Goal: Task Accomplishment & Management: Complete application form

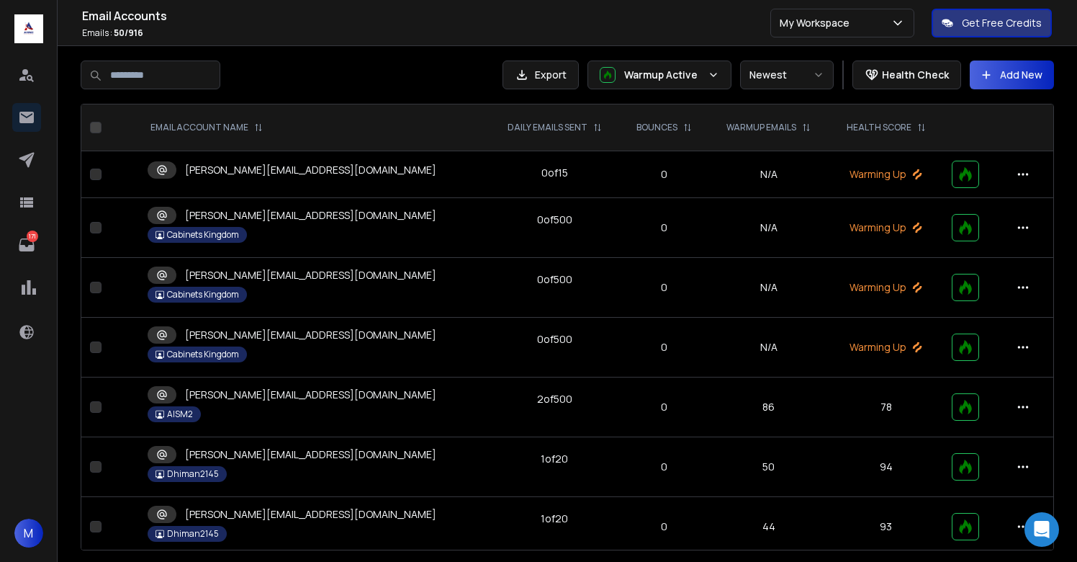
click at [282, 178] on div "alice@aism2.digital" at bounding box center [314, 169] width 333 height 17
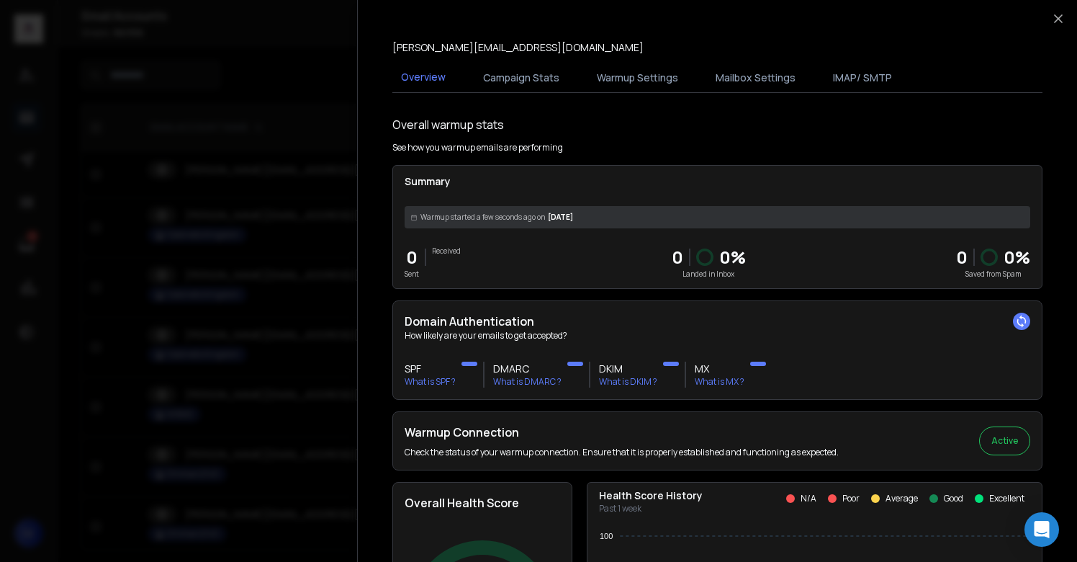
click at [282, 178] on div at bounding box center [538, 281] width 1077 height 562
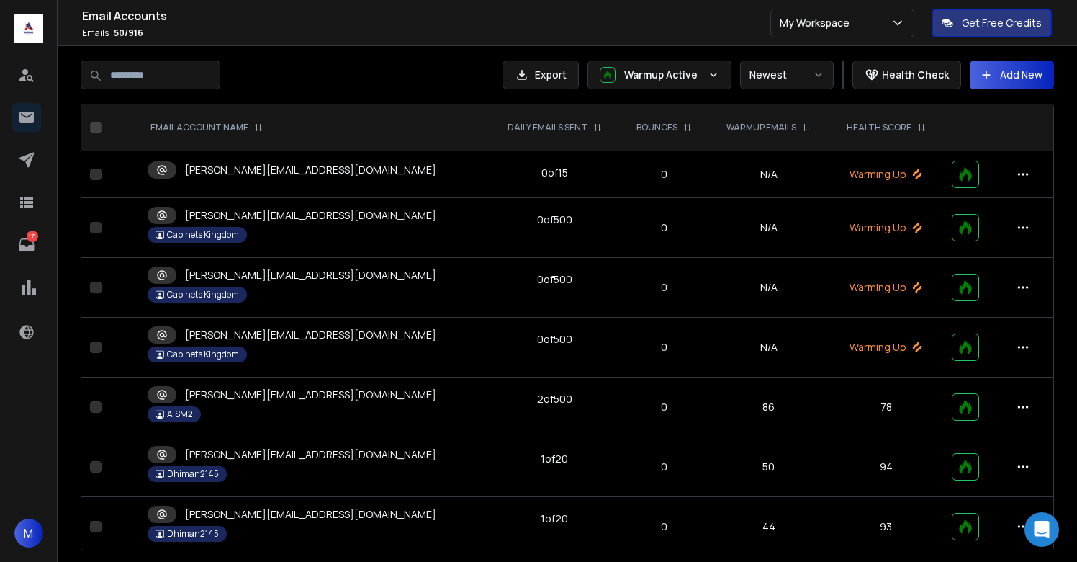
click at [282, 225] on td "m.decker@cabinetskingdom.co.uk Cabinets Kingdom" at bounding box center [314, 228] width 350 height 60
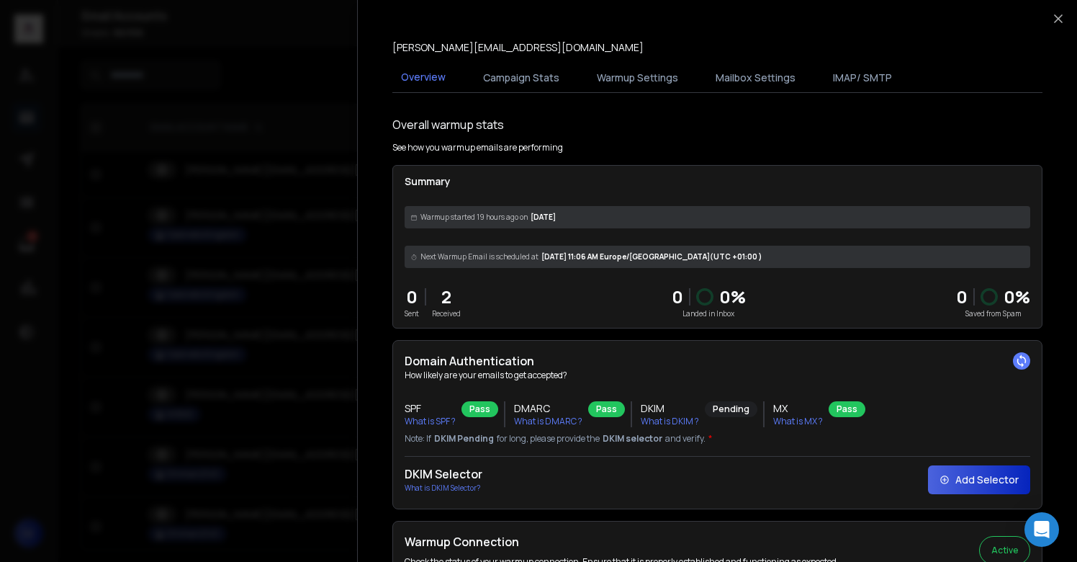
click at [282, 225] on div at bounding box center [538, 281] width 1077 height 562
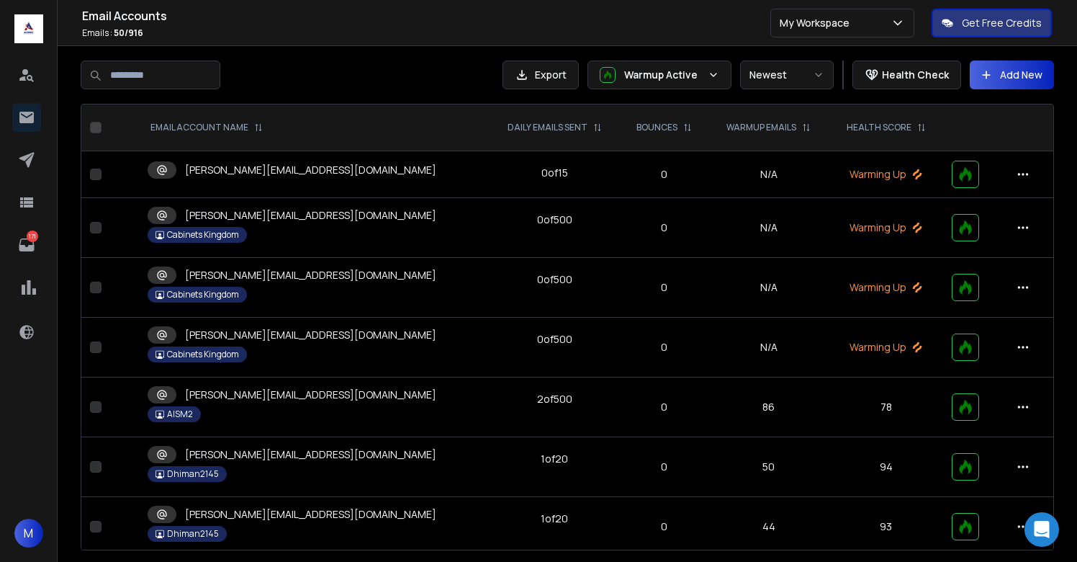
click at [282, 279] on p "[PERSON_NAME][EMAIL_ADDRESS][DOMAIN_NAME]" at bounding box center [310, 275] width 251 height 14
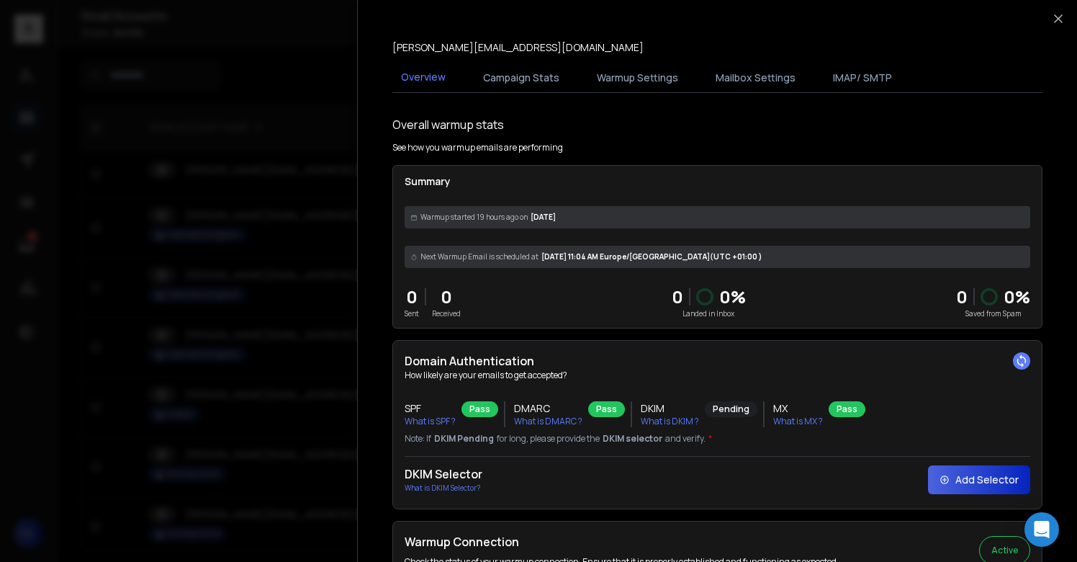
click at [281, 279] on div at bounding box center [538, 281] width 1077 height 562
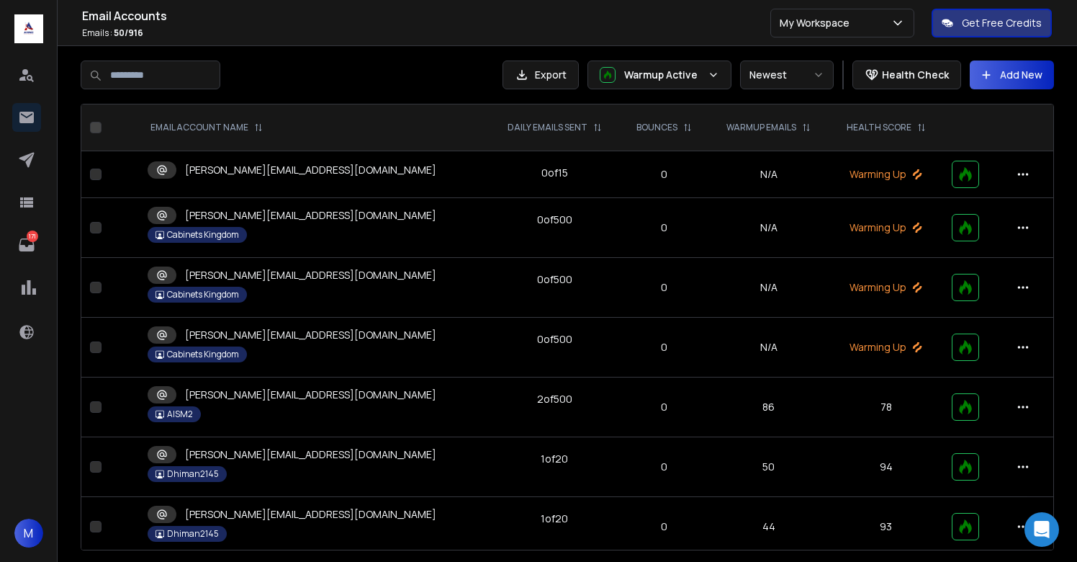
click at [271, 163] on p "[PERSON_NAME][EMAIL_ADDRESS][DOMAIN_NAME]" at bounding box center [310, 170] width 251 height 14
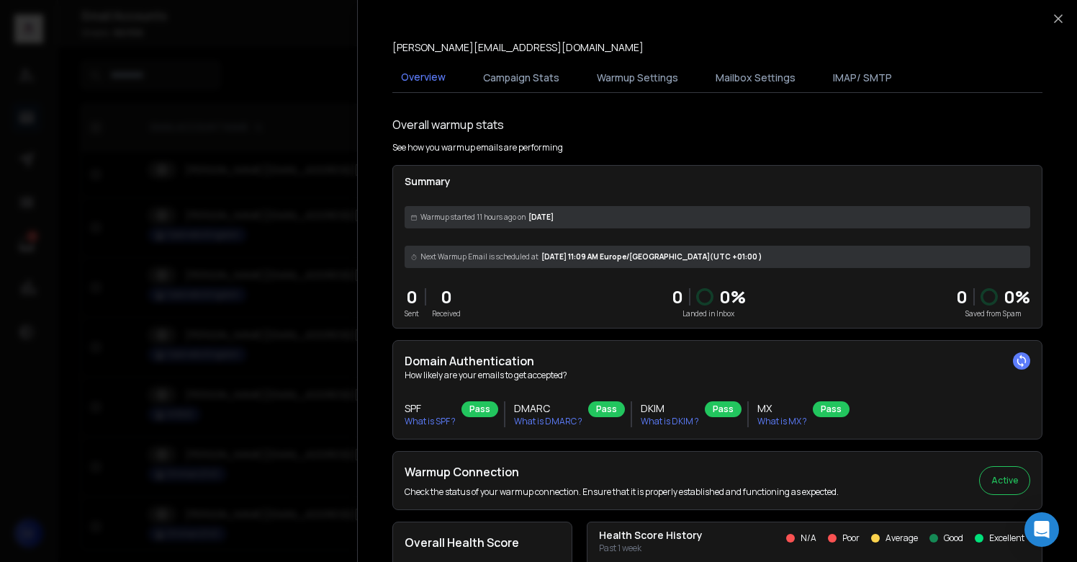
click at [271, 163] on div at bounding box center [538, 281] width 1077 height 562
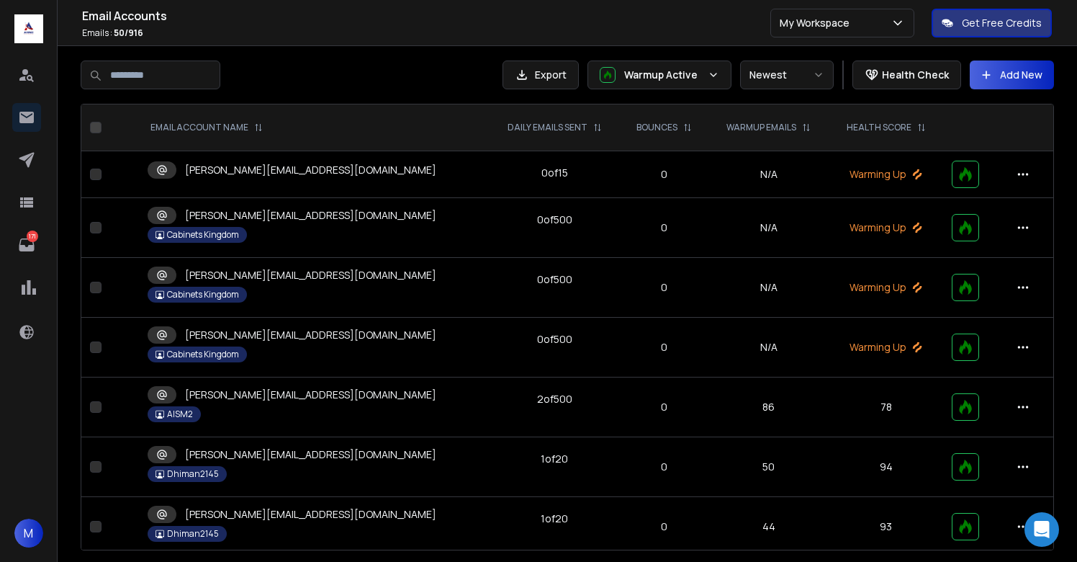
click at [282, 331] on p "[PERSON_NAME][EMAIL_ADDRESS][DOMAIN_NAME]" at bounding box center [310, 335] width 251 height 14
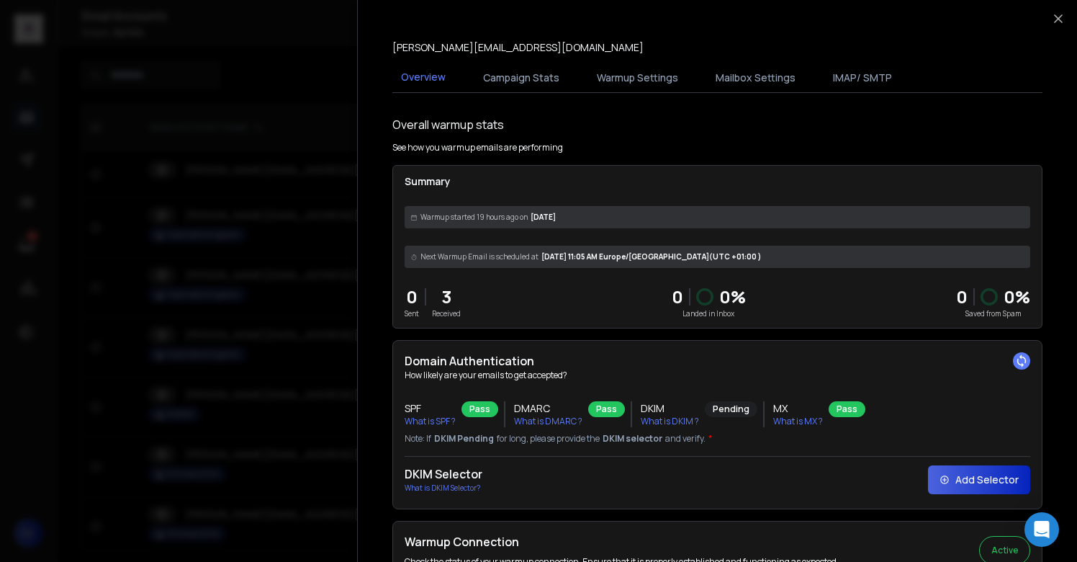
click at [282, 331] on div at bounding box center [538, 281] width 1077 height 562
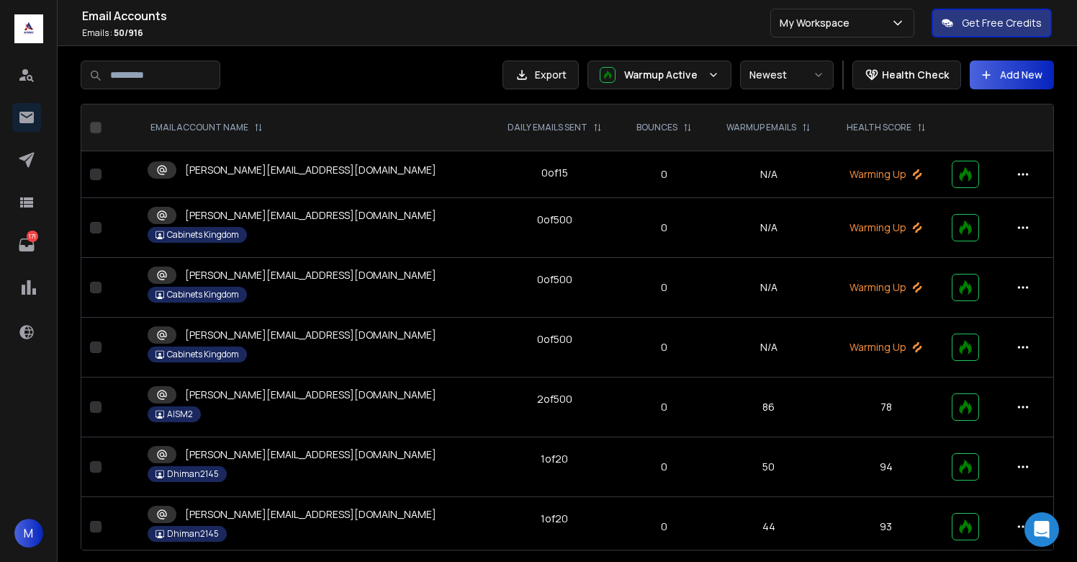
click at [392, 24] on div "Email Accounts Emails : 50 / 916" at bounding box center [426, 23] width 688 height 32
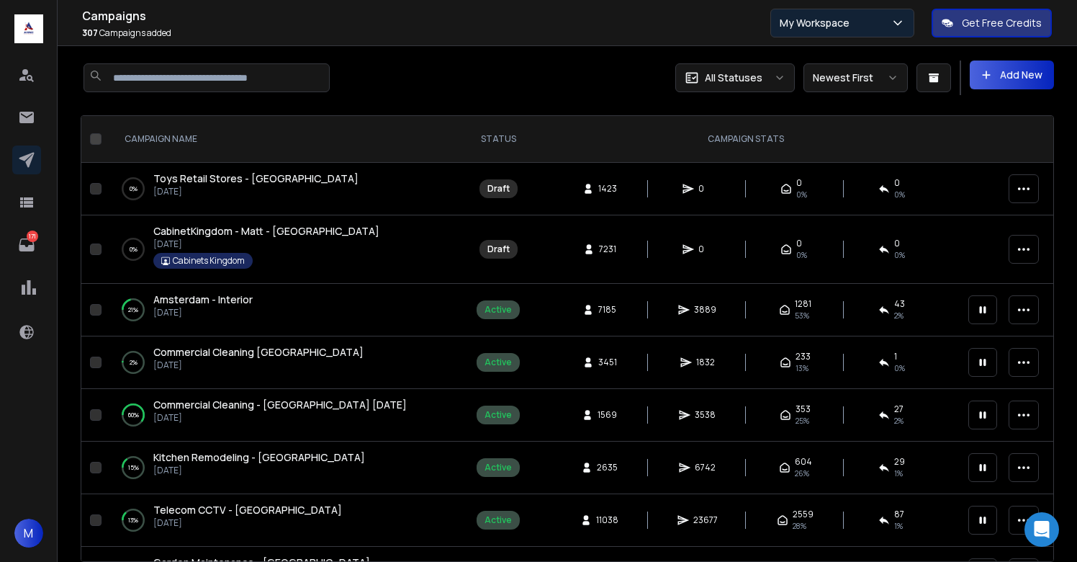
click at [843, 33] on button "My Workspace" at bounding box center [843, 23] width 144 height 29
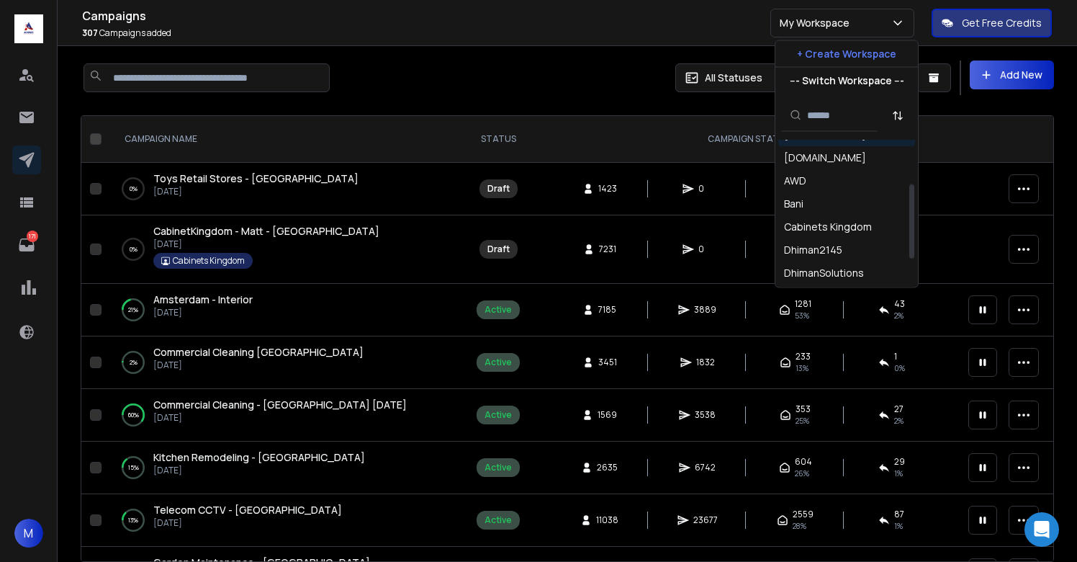
scroll to position [89, 0]
click at [812, 223] on div "Cabinets Kingdom" at bounding box center [828, 224] width 88 height 14
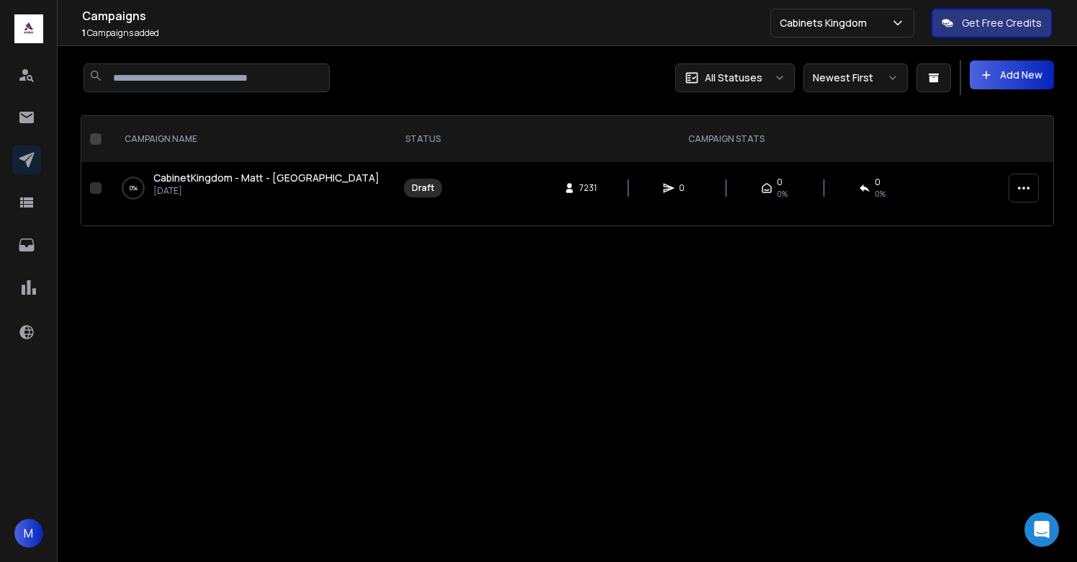
click at [1001, 83] on button "Add New" at bounding box center [1012, 74] width 84 height 29
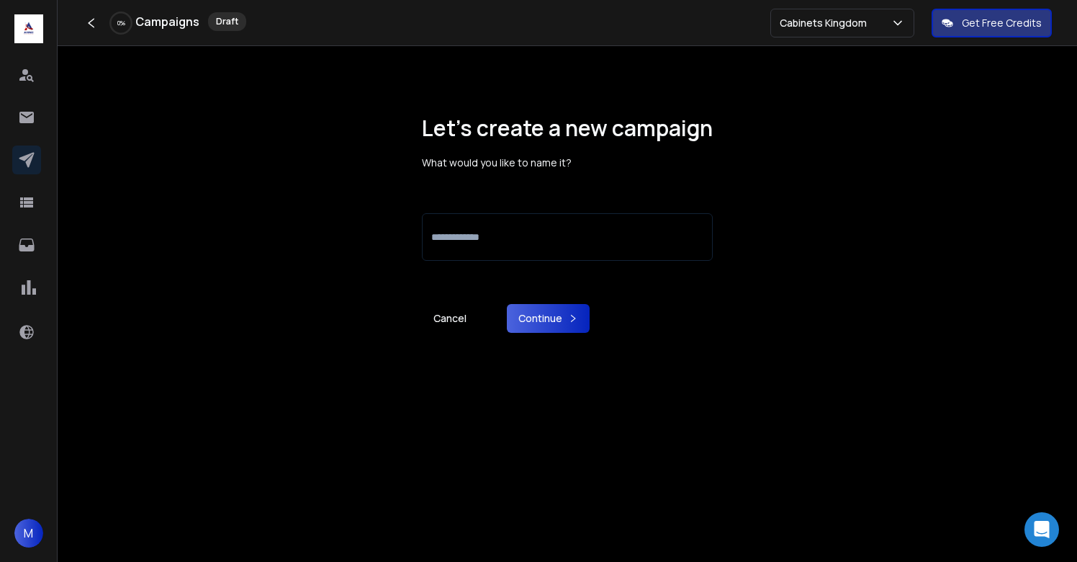
click at [562, 243] on input at bounding box center [567, 237] width 291 height 48
type input "**********"
click at [547, 318] on button "Continue" at bounding box center [548, 318] width 83 height 29
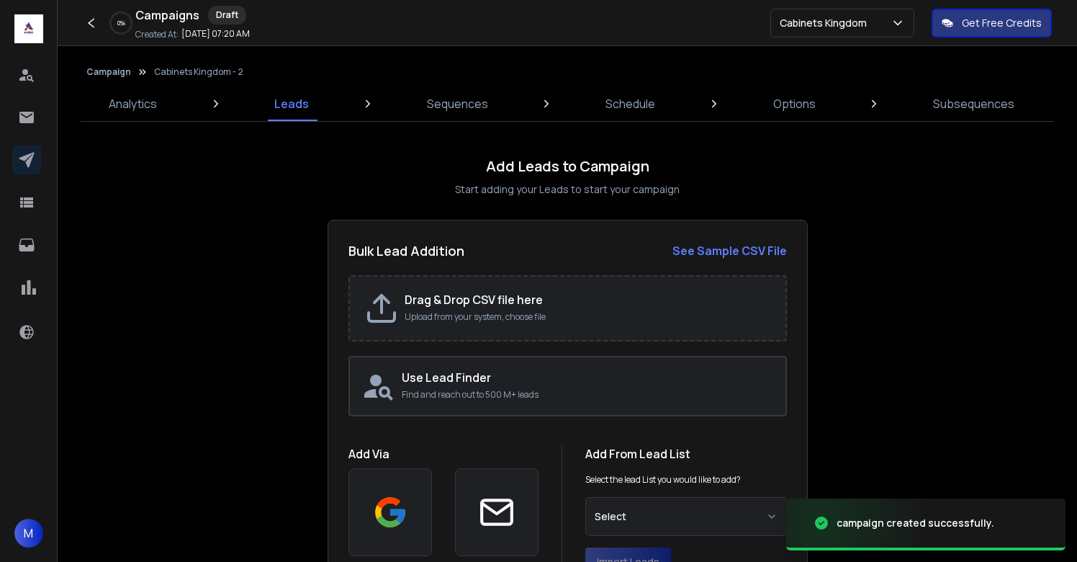
click at [489, 299] on h2 "Drag & Drop CSV file here" at bounding box center [588, 299] width 367 height 17
type input "**********"
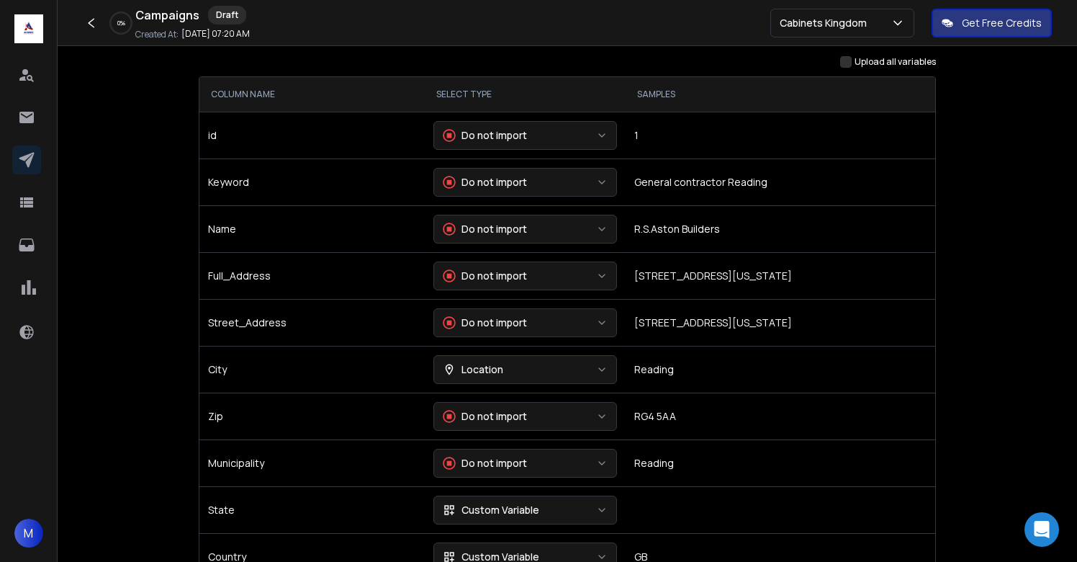
scroll to position [198, 0]
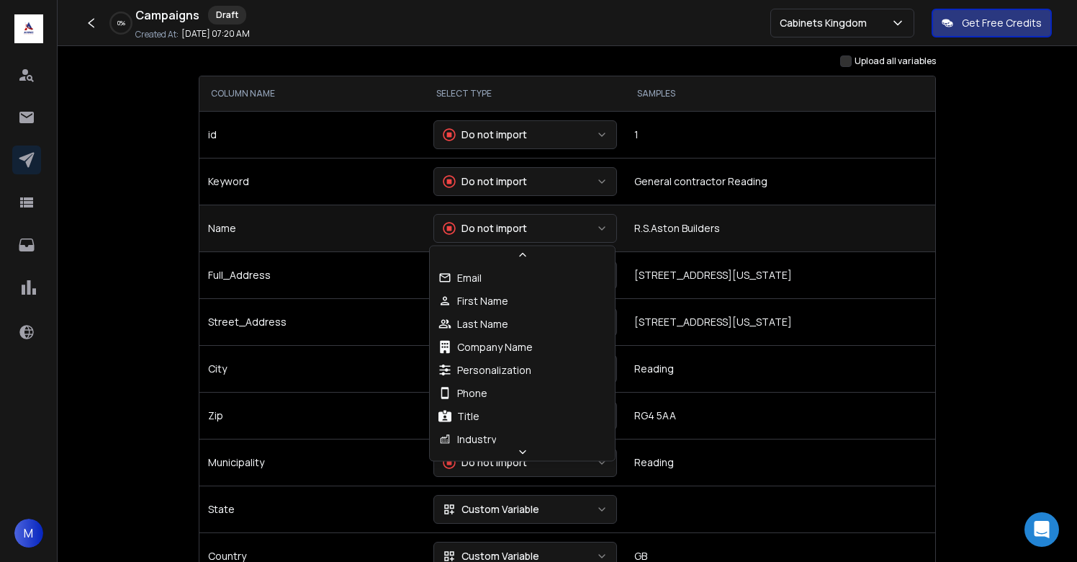
click at [482, 228] on div "Do not import" at bounding box center [485, 228] width 84 height 14
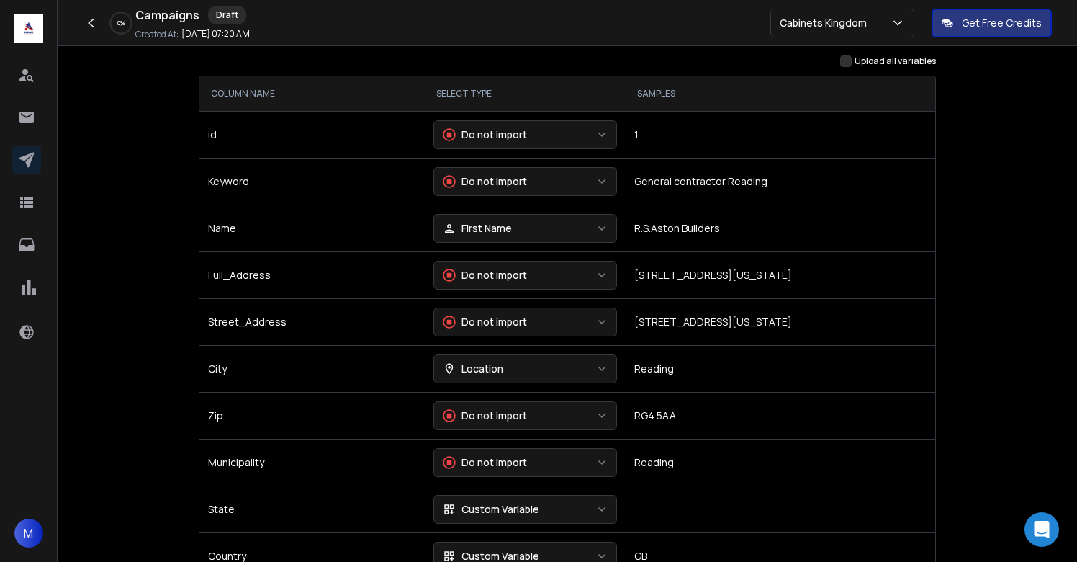
scroll to position [246, 0]
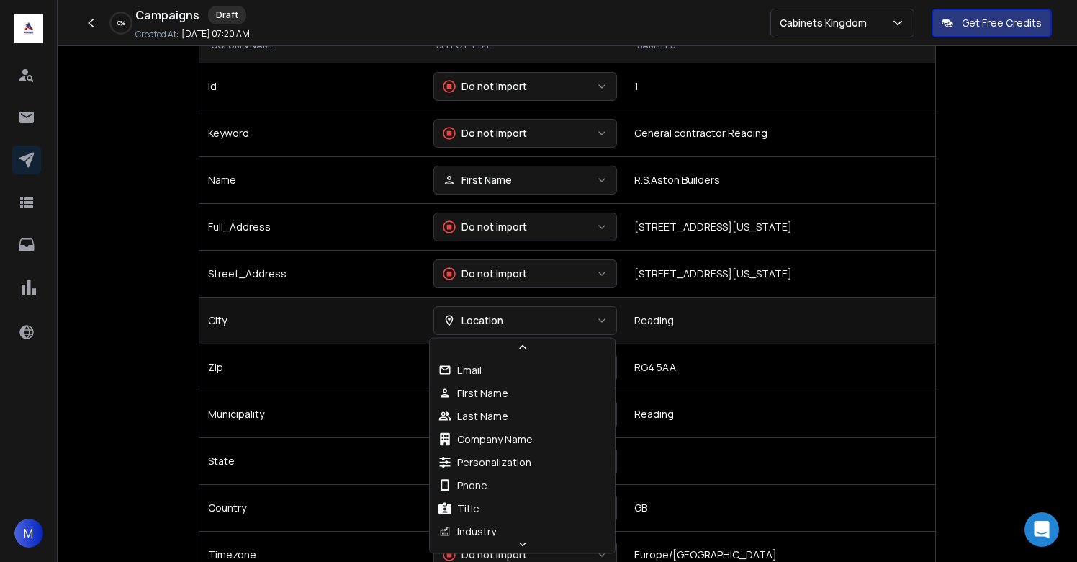
click at [482, 313] on div "Location" at bounding box center [473, 320] width 60 height 14
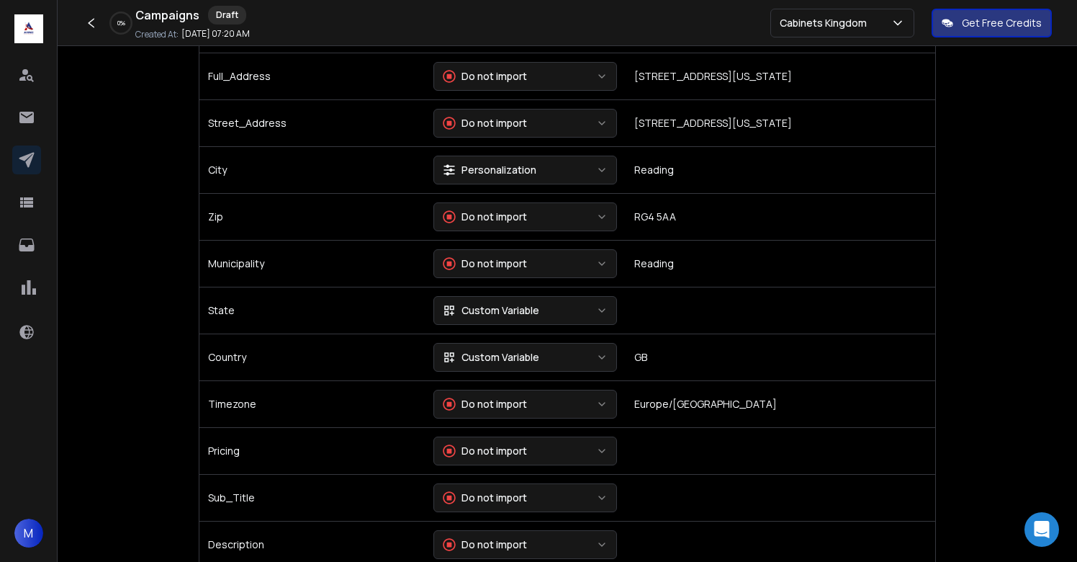
scroll to position [401, 0]
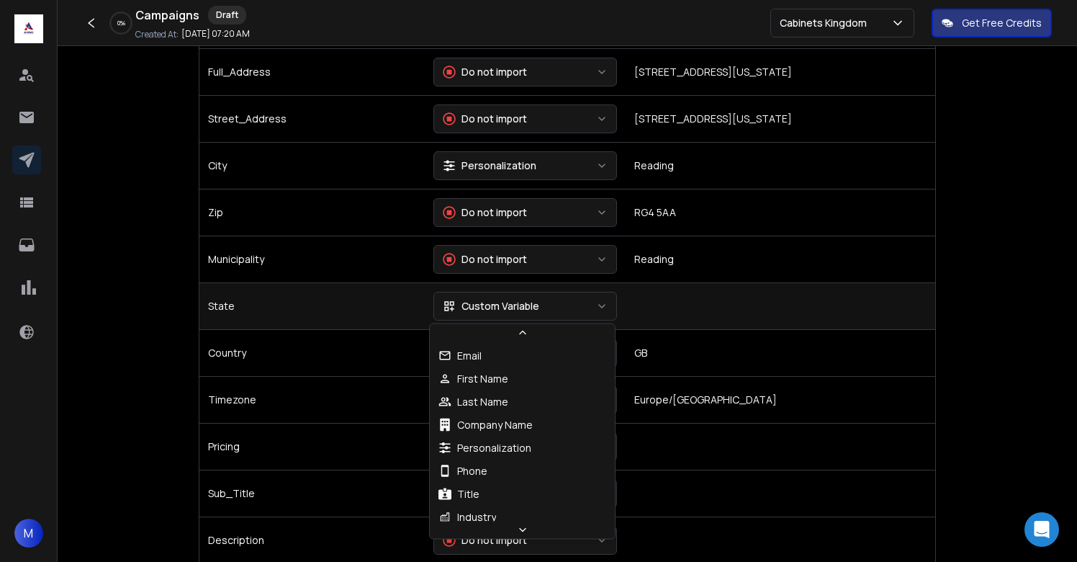
click at [485, 305] on div "Custom Variable" at bounding box center [491, 306] width 96 height 14
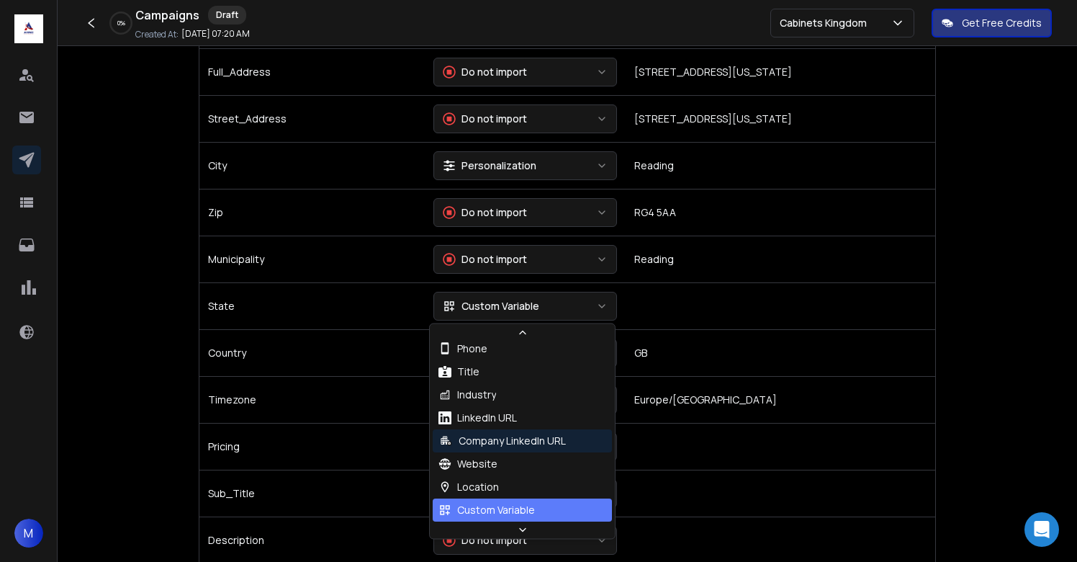
scroll to position [131, 0]
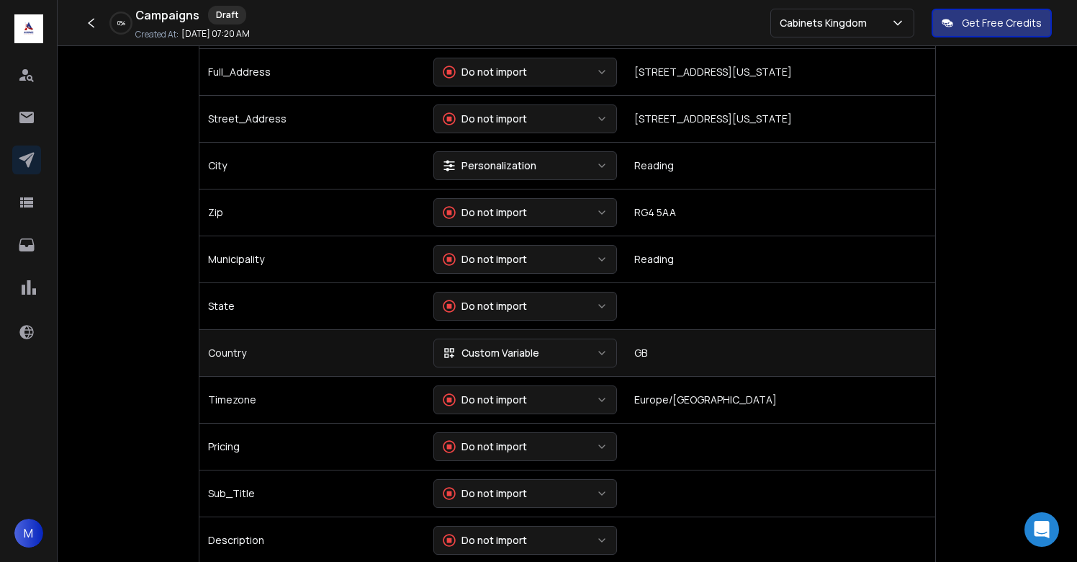
click at [486, 352] on div "Custom Variable" at bounding box center [491, 353] width 96 height 14
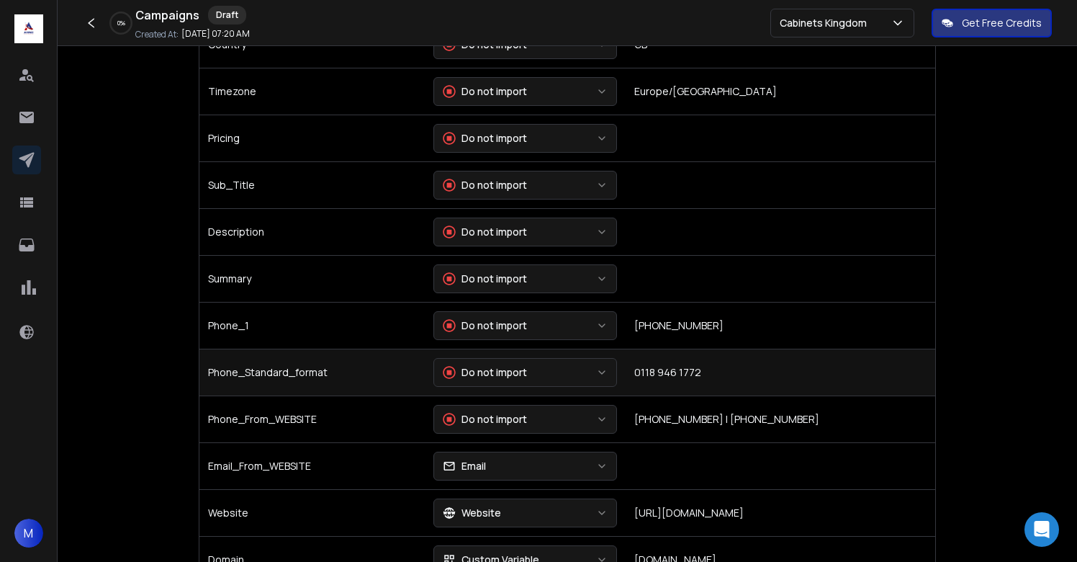
scroll to position [711, 0]
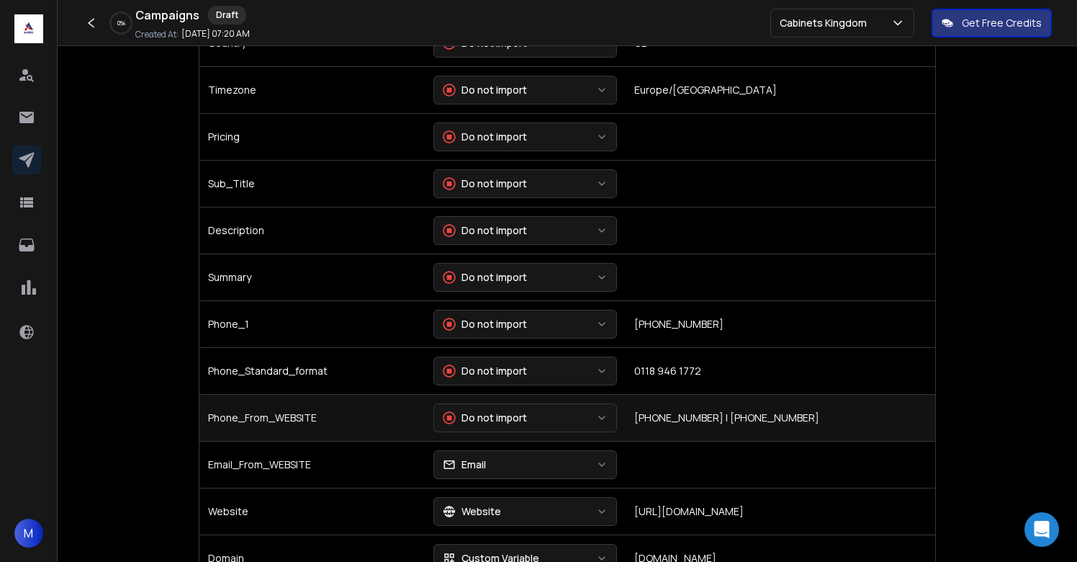
click at [512, 426] on button "Do not import" at bounding box center [526, 417] width 184 height 29
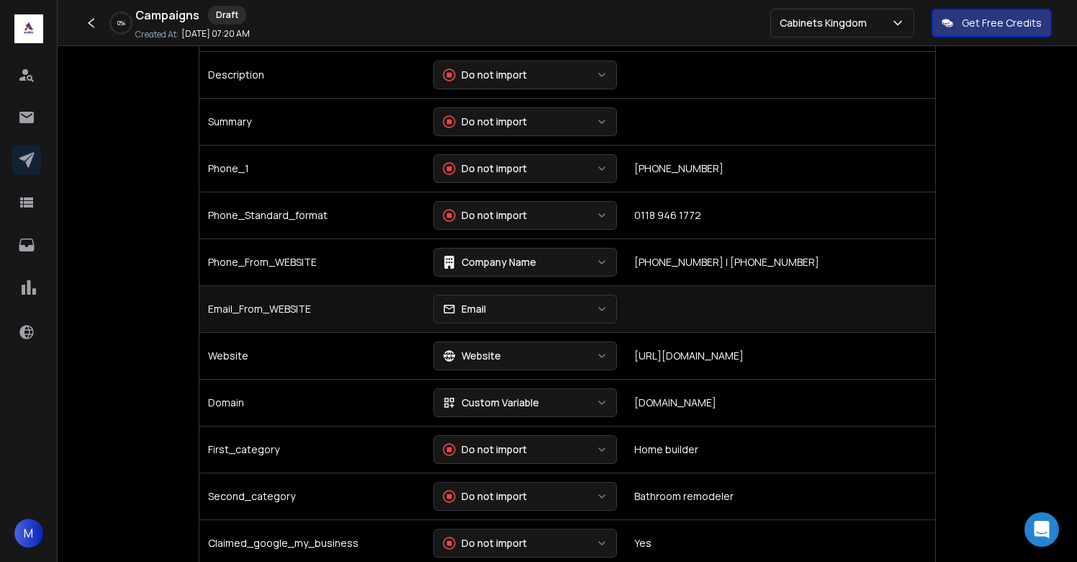
scroll to position [881, 0]
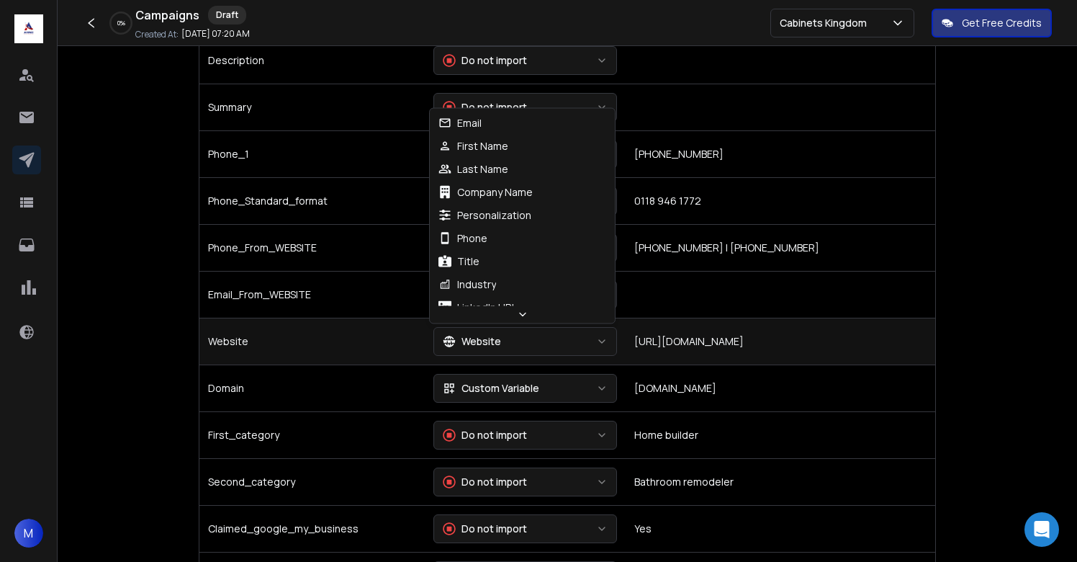
click at [485, 344] on div "Website" at bounding box center [472, 341] width 58 height 14
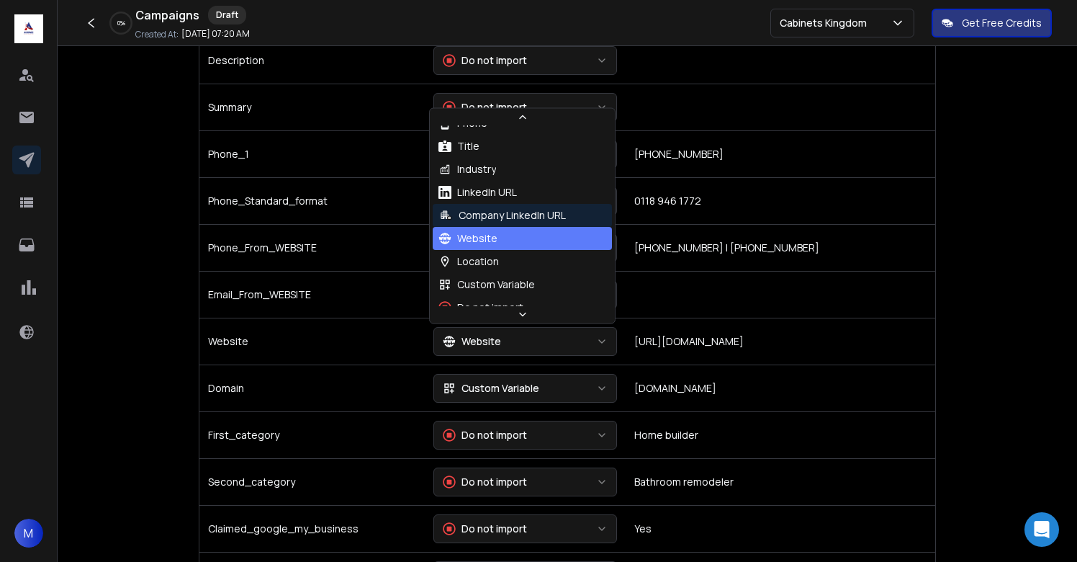
scroll to position [133, 0]
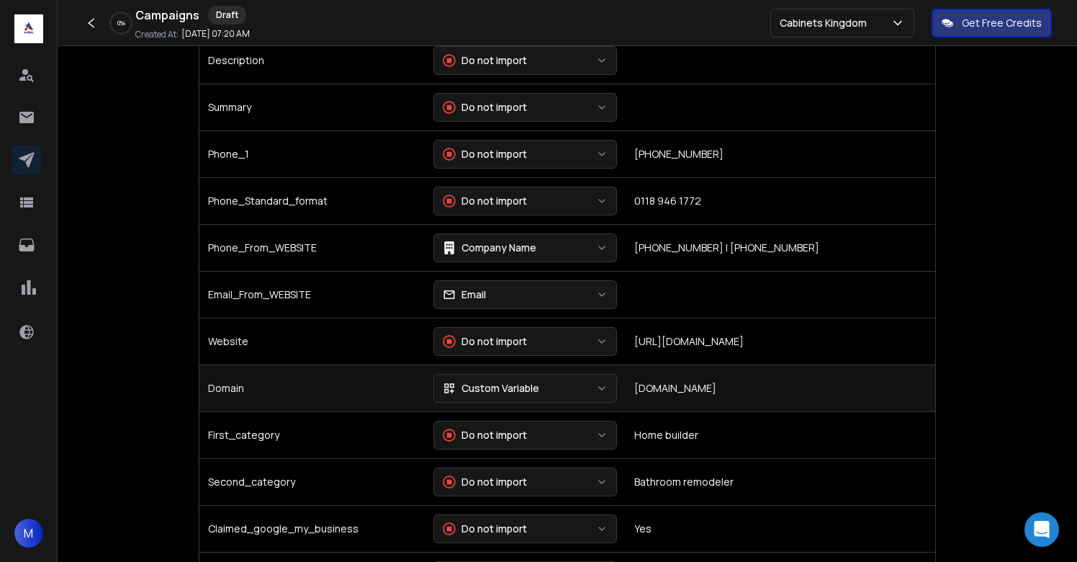
click at [491, 383] on div "Custom Variable" at bounding box center [491, 388] width 96 height 14
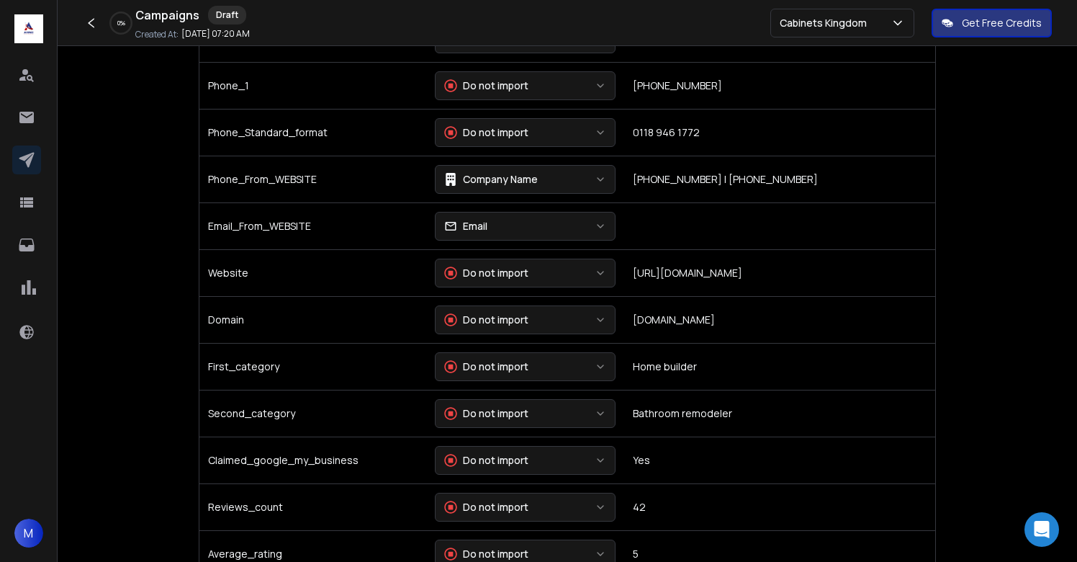
scroll to position [955, 0]
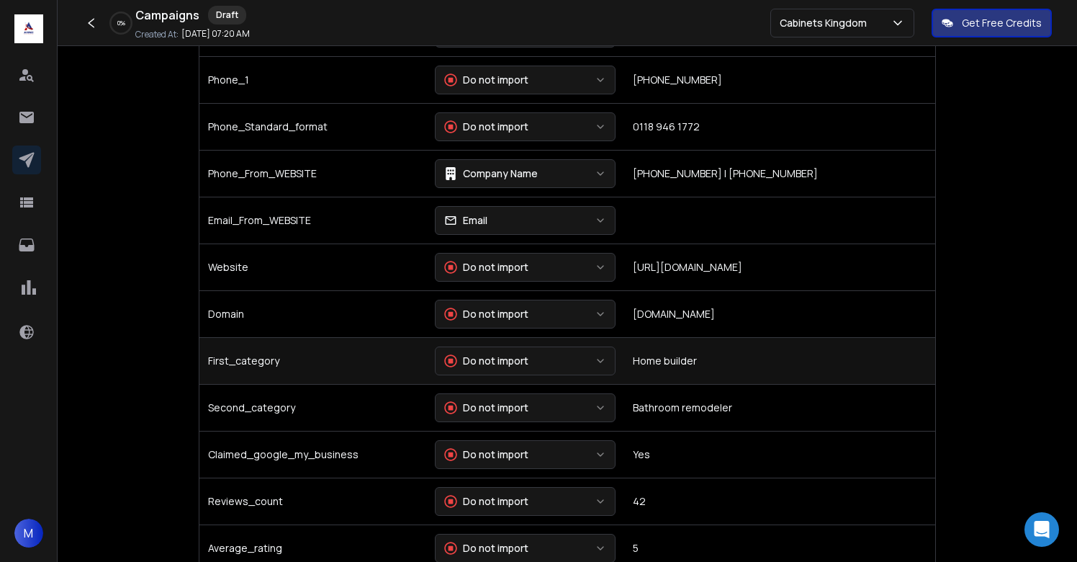
click at [502, 359] on div "Do not import" at bounding box center [486, 361] width 84 height 14
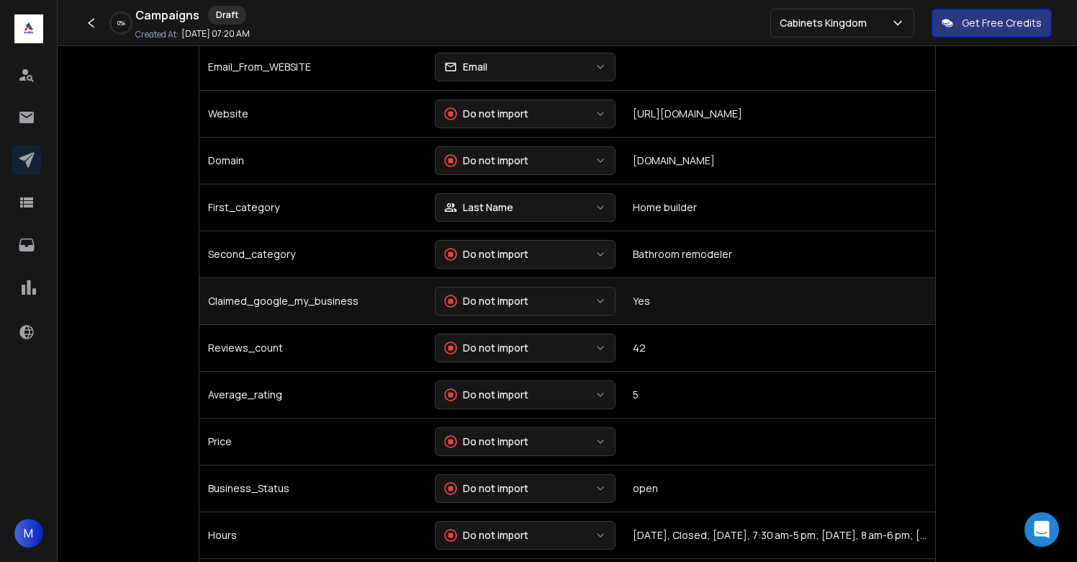
scroll to position [1109, 0]
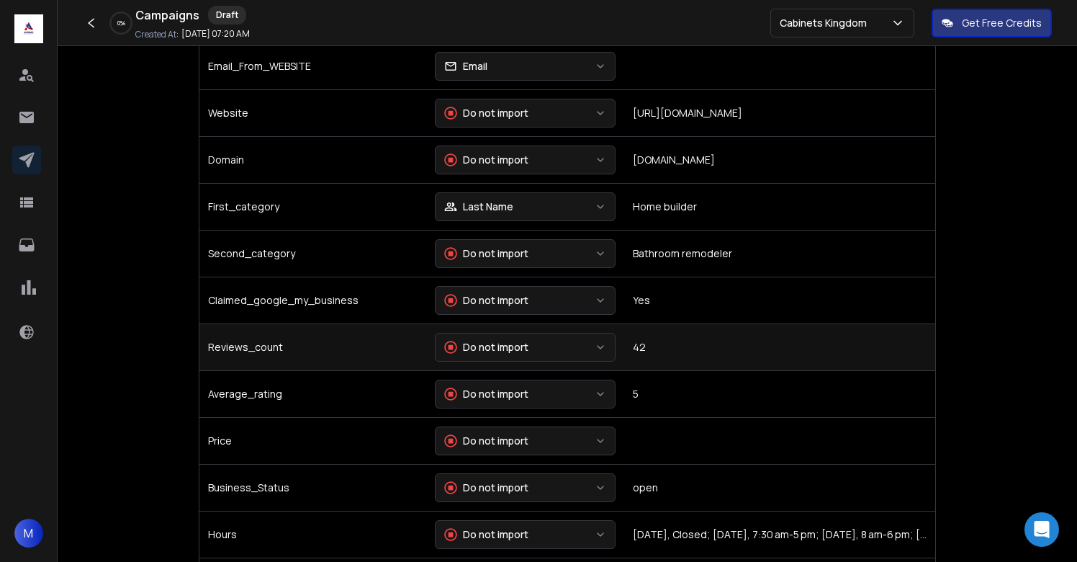
click at [505, 345] on div "Do not import" at bounding box center [486, 347] width 84 height 14
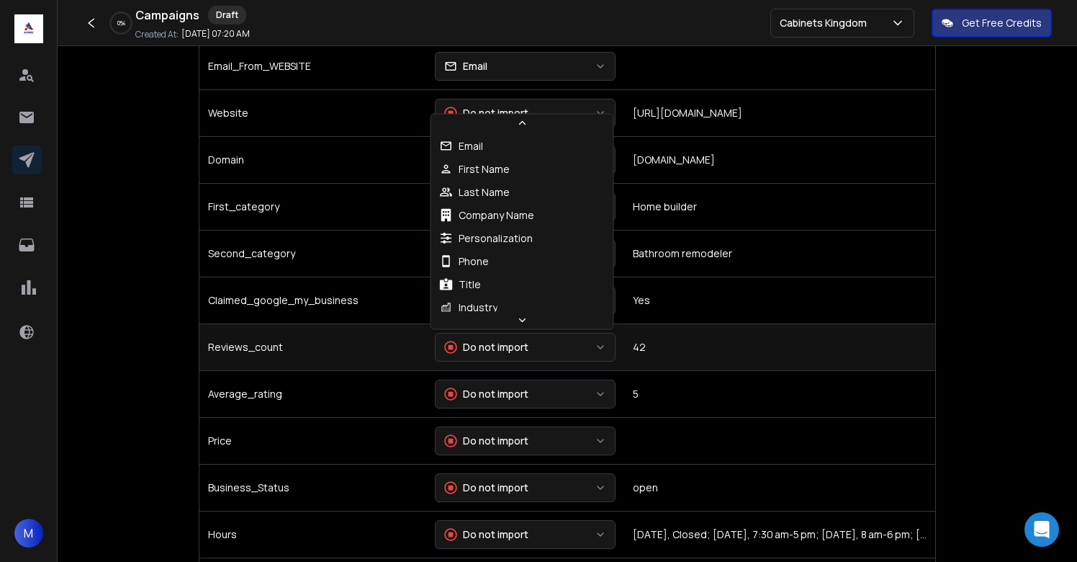
scroll to position [145, 0]
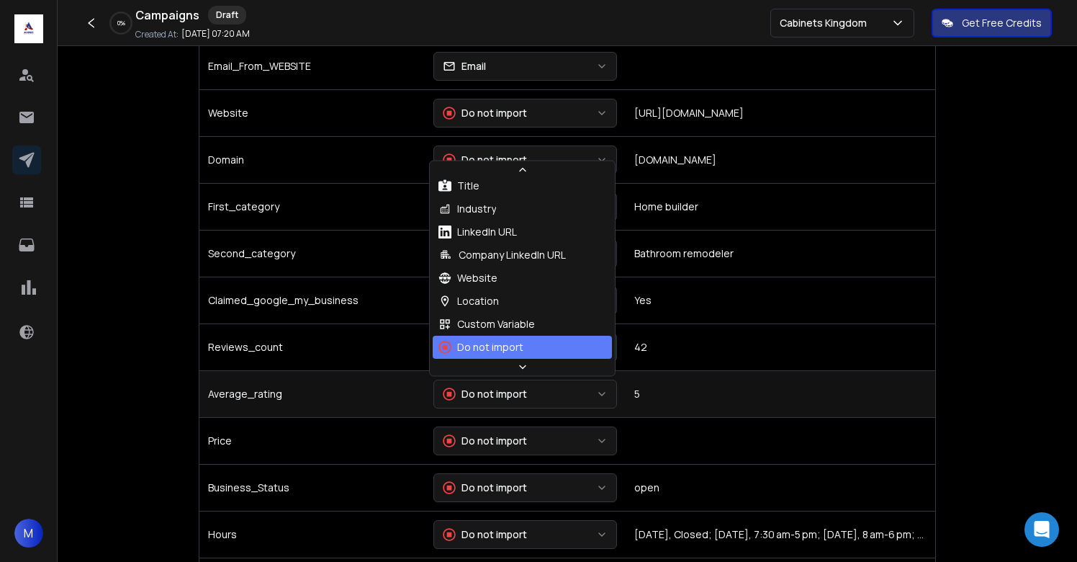
click at [503, 396] on div "Do not import" at bounding box center [485, 394] width 84 height 14
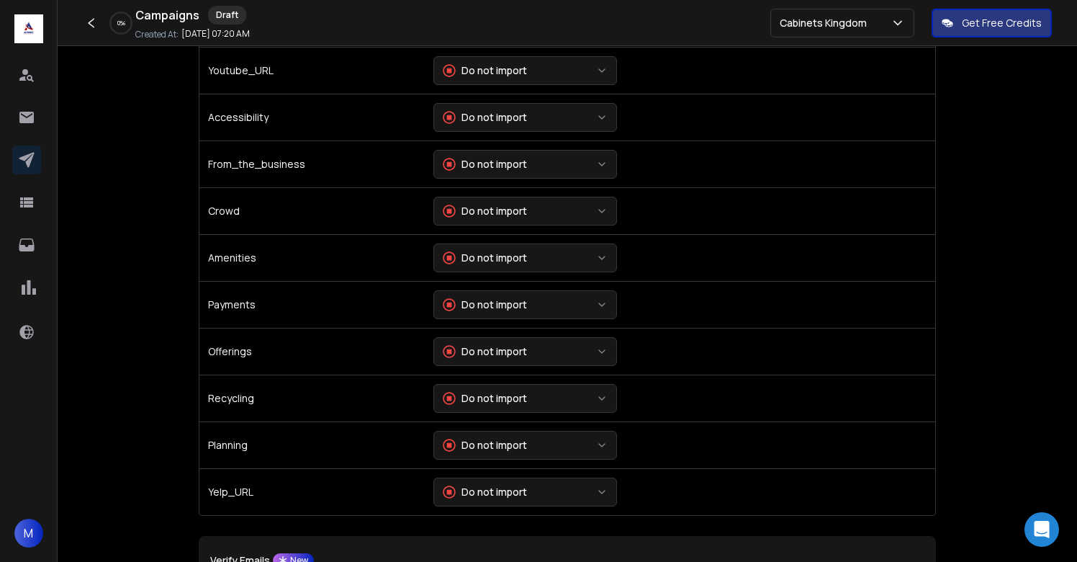
scroll to position [3107, 0]
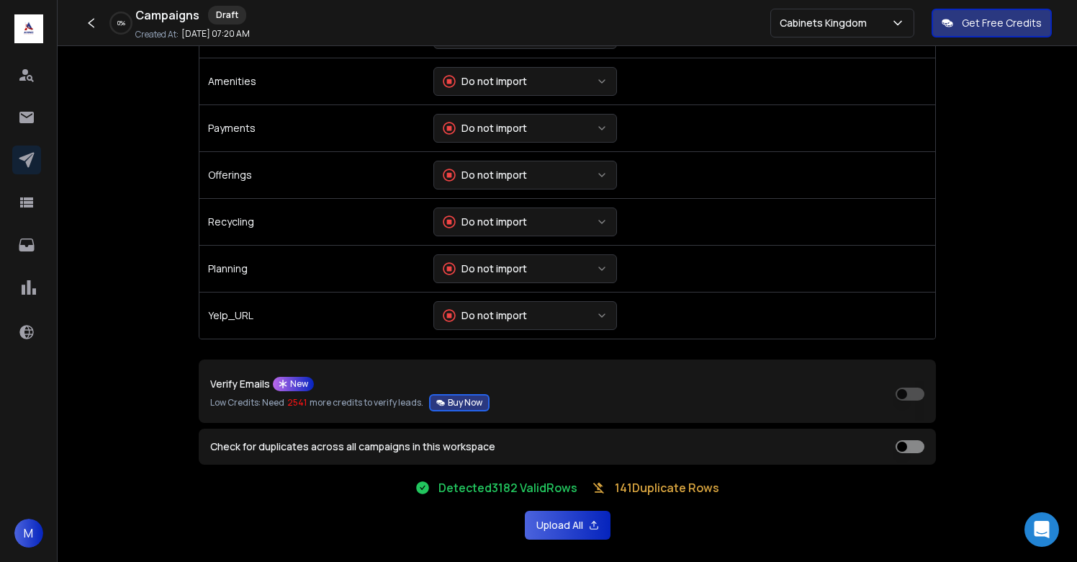
click at [569, 523] on button "Upload All" at bounding box center [568, 525] width 86 height 29
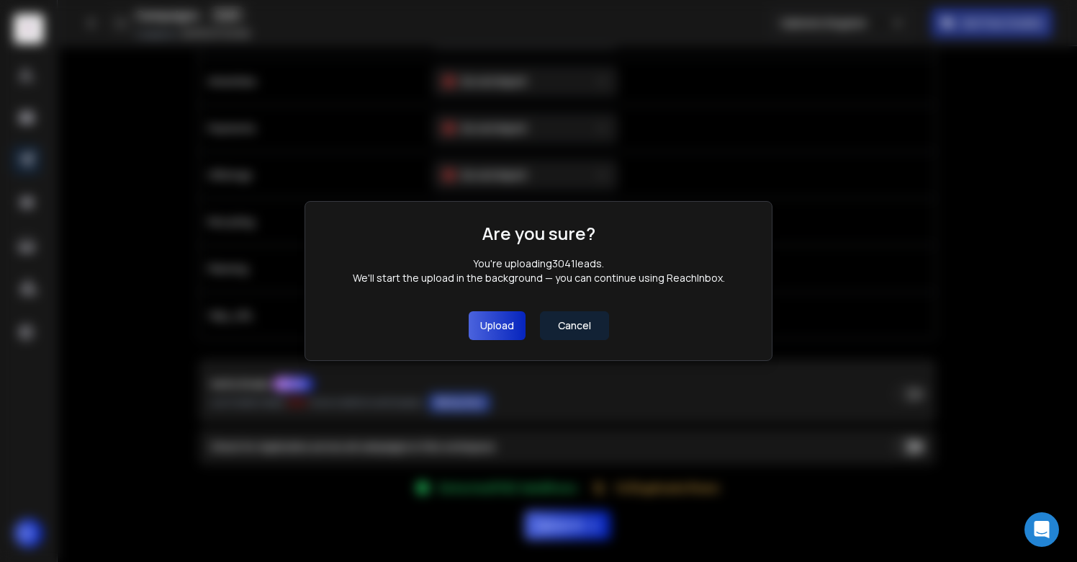
click at [510, 335] on button "Upload" at bounding box center [497, 325] width 57 height 29
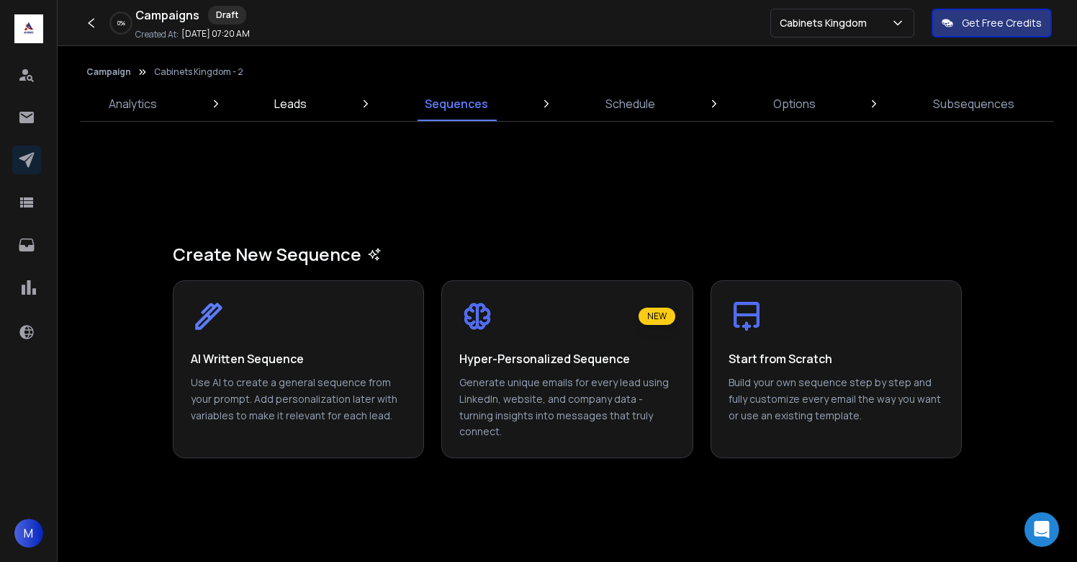
click at [301, 114] on link "Leads" at bounding box center [291, 103] width 50 height 35
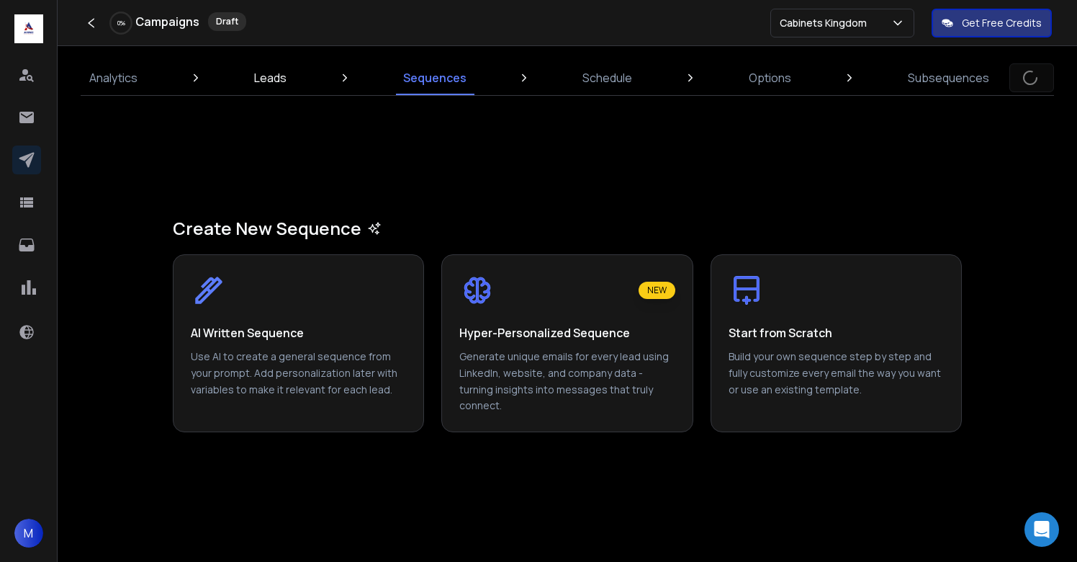
click at [270, 84] on p "Leads" at bounding box center [270, 77] width 32 height 17
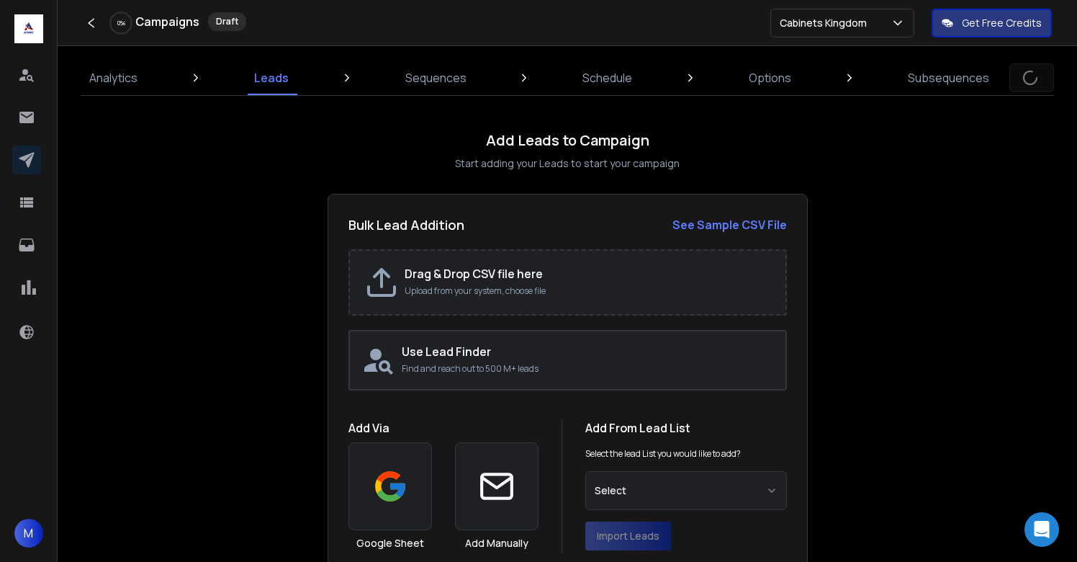
click at [115, 60] on div "Analytics Leads Sequences Schedule Options Subsequences Add Leads to Campaign S…" at bounding box center [568, 320] width 1020 height 548
click at [116, 67] on link "Analytics" at bounding box center [114, 77] width 66 height 35
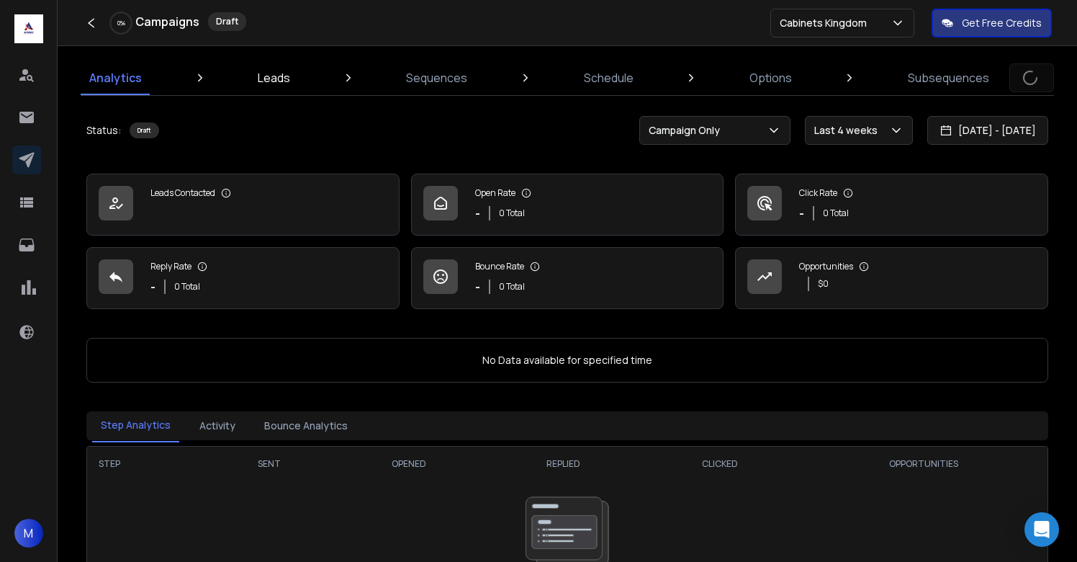
click at [269, 72] on p "Leads" at bounding box center [274, 77] width 32 height 17
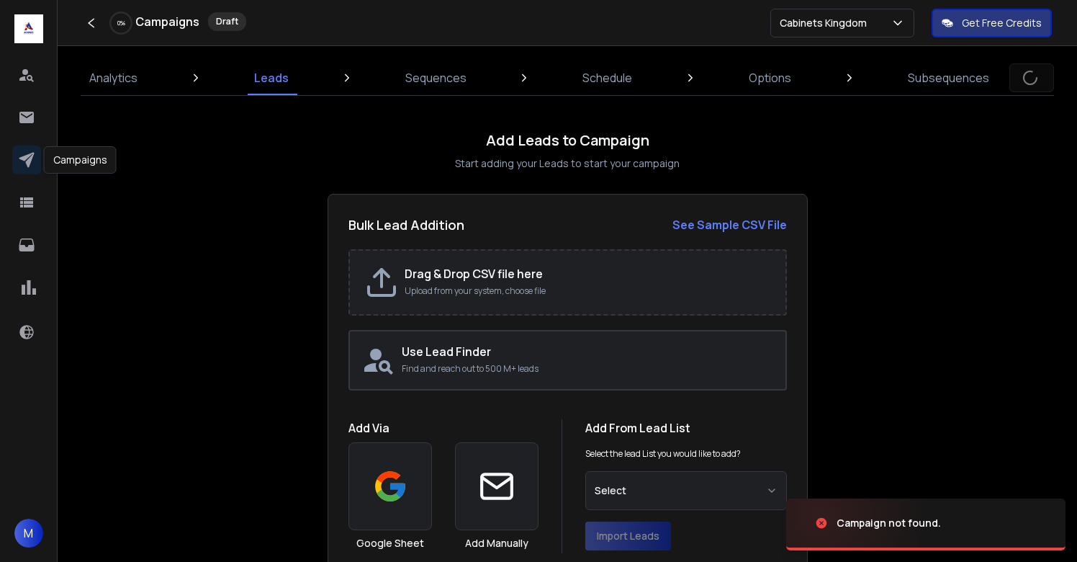
click at [22, 164] on icon at bounding box center [26, 159] width 17 height 17
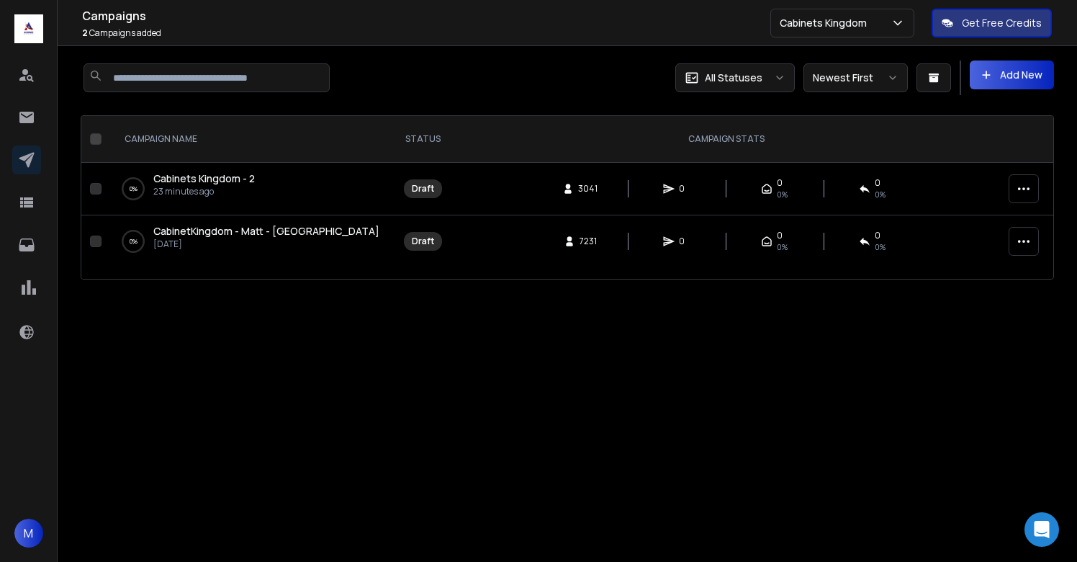
click at [500, 71] on div at bounding box center [324, 77] width 487 height 35
click at [488, 75] on div at bounding box center [324, 77] width 487 height 35
click at [514, 74] on div at bounding box center [324, 77] width 487 height 35
click at [514, 73] on div at bounding box center [324, 77] width 487 height 35
click at [18, 112] on icon at bounding box center [26, 117] width 17 height 17
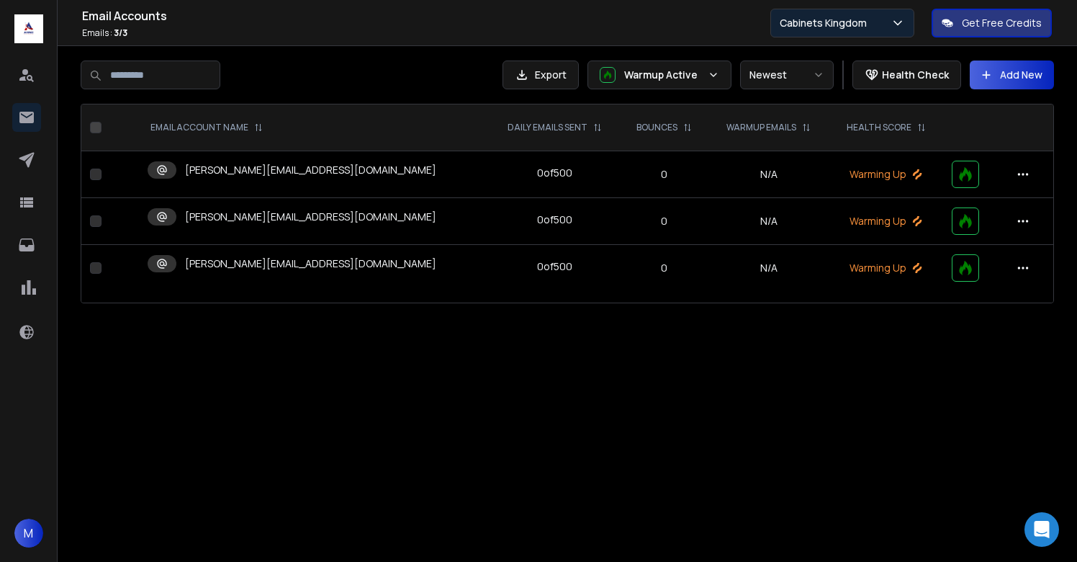
click at [838, 27] on p "Cabinets Kingdom" at bounding box center [826, 23] width 93 height 14
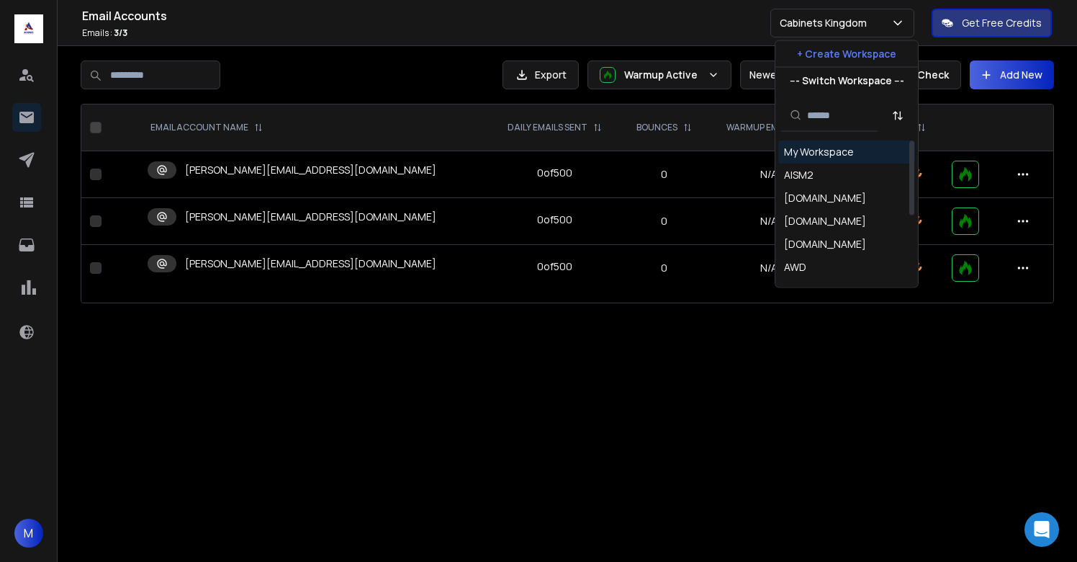
click at [813, 153] on div "My Workspace" at bounding box center [819, 152] width 70 height 14
